Goal: Check status

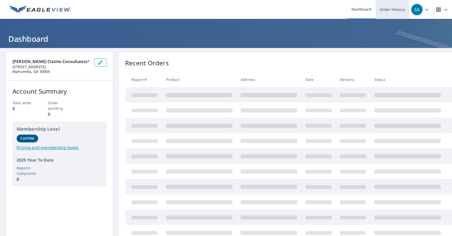
click at [383, 12] on link "Order History" at bounding box center [391, 9] width 33 height 19
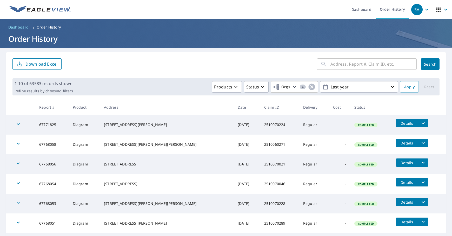
click at [323, 59] on div "​" at bounding box center [367, 63] width 100 height 11
click at [263, 87] on button "Status" at bounding box center [256, 86] width 25 height 11
click at [265, 116] on div "Action Needed" at bounding box center [270, 119] width 52 height 10
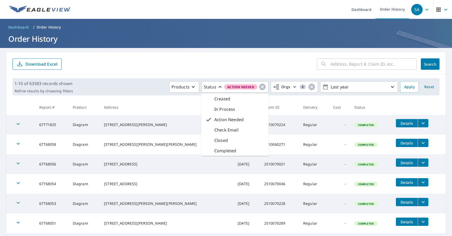
click at [425, 64] on span "Search" at bounding box center [430, 64] width 10 height 5
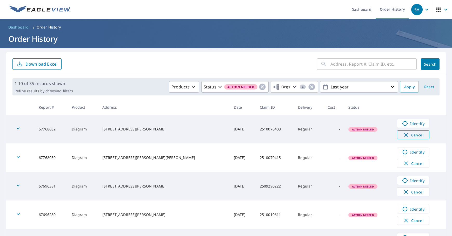
click at [402, 133] on span "Cancel" at bounding box center [413, 135] width 22 height 6
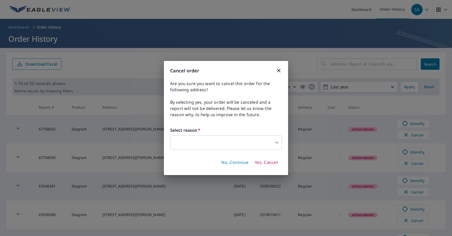
click at [204, 143] on body "SA [GEOGRAPHIC_DATA] Dashboard Order History SA Dashboard / Order History Order…" at bounding box center [226, 118] width 452 height 236
